Goal: Information Seeking & Learning: Learn about a topic

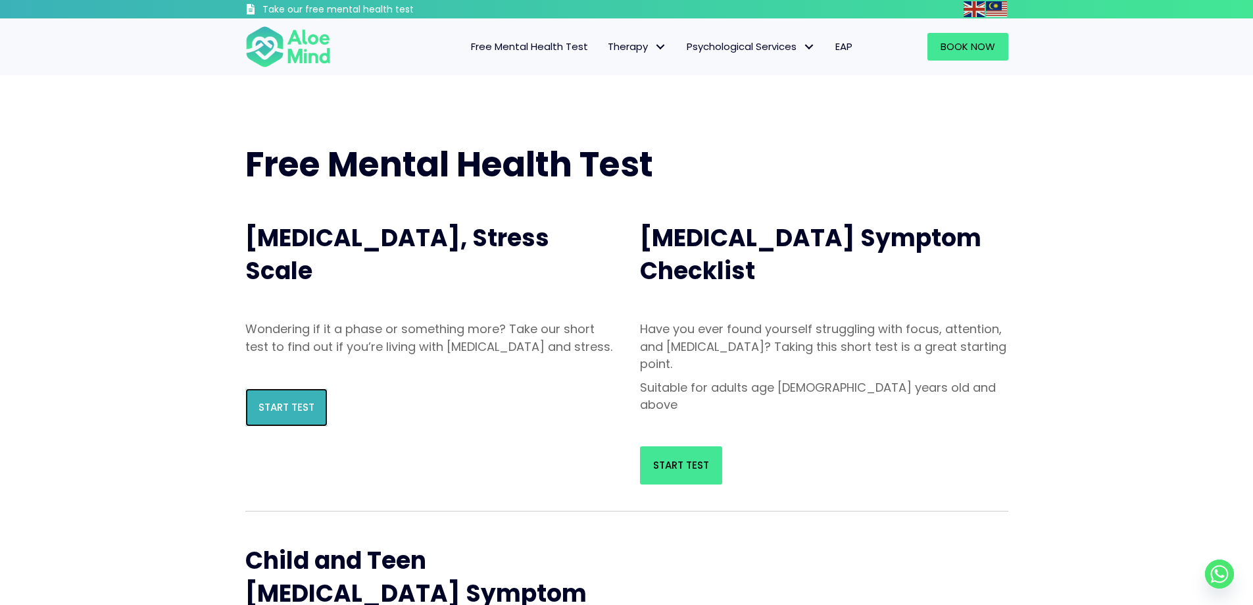
click at [284, 414] on span "Start Test" at bounding box center [287, 407] width 56 height 14
click at [659, 458] on span "Start Test" at bounding box center [681, 465] width 56 height 14
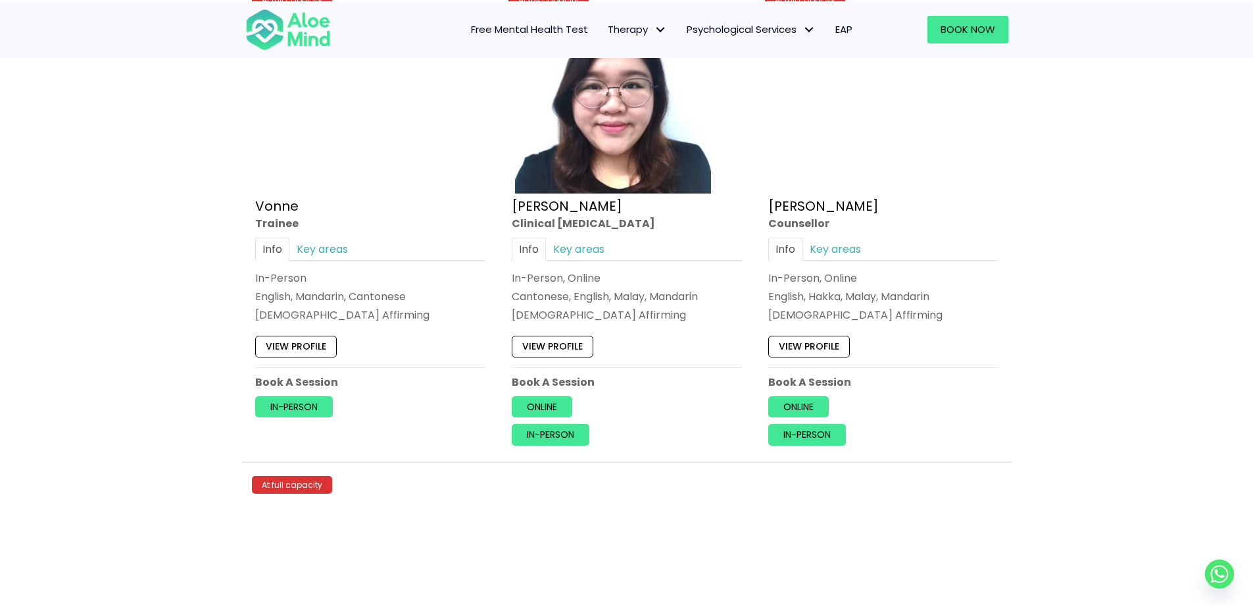
scroll to position [5045, 0]
